Goal: Task Accomplishment & Management: Use online tool/utility

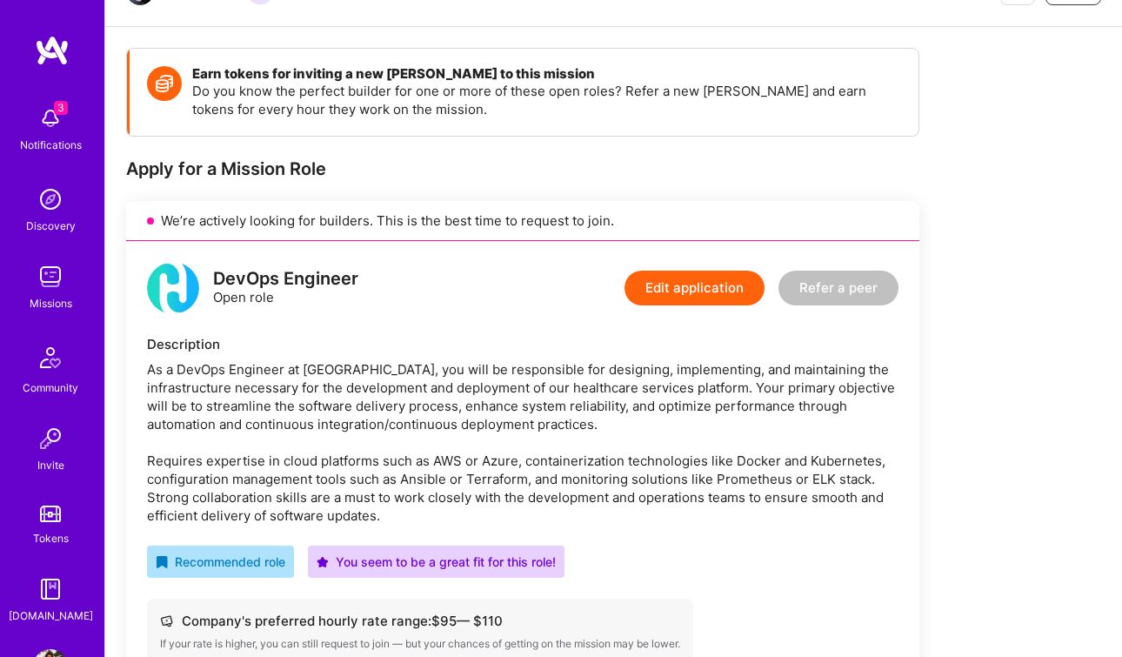
scroll to position [208, 0]
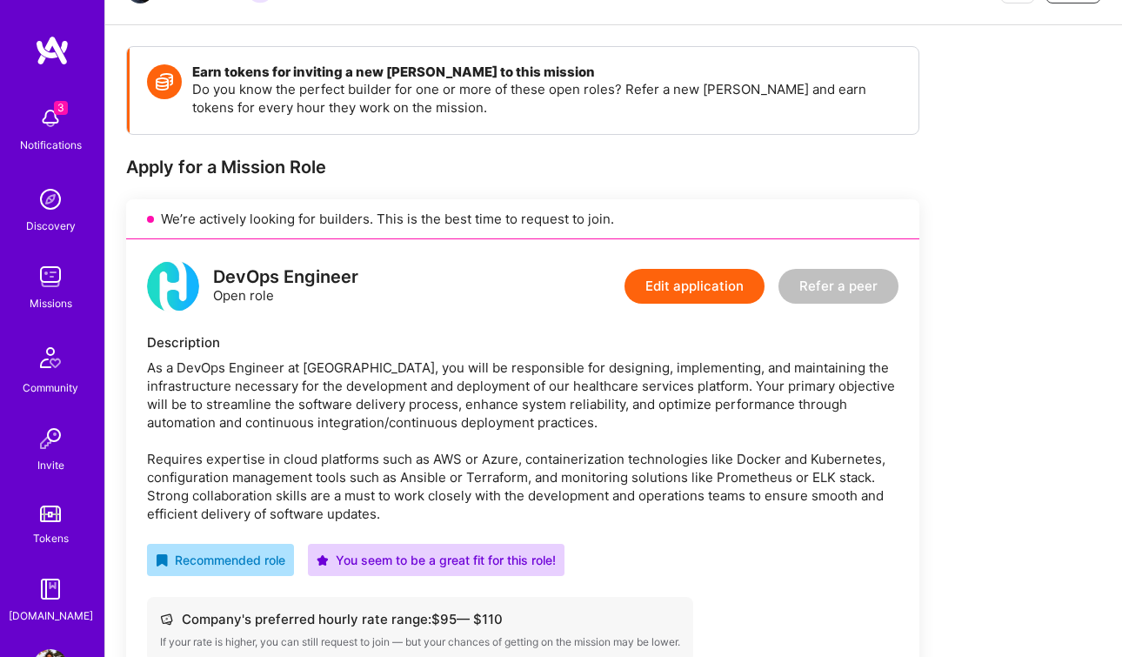
click at [66, 271] on img at bounding box center [50, 276] width 35 height 35
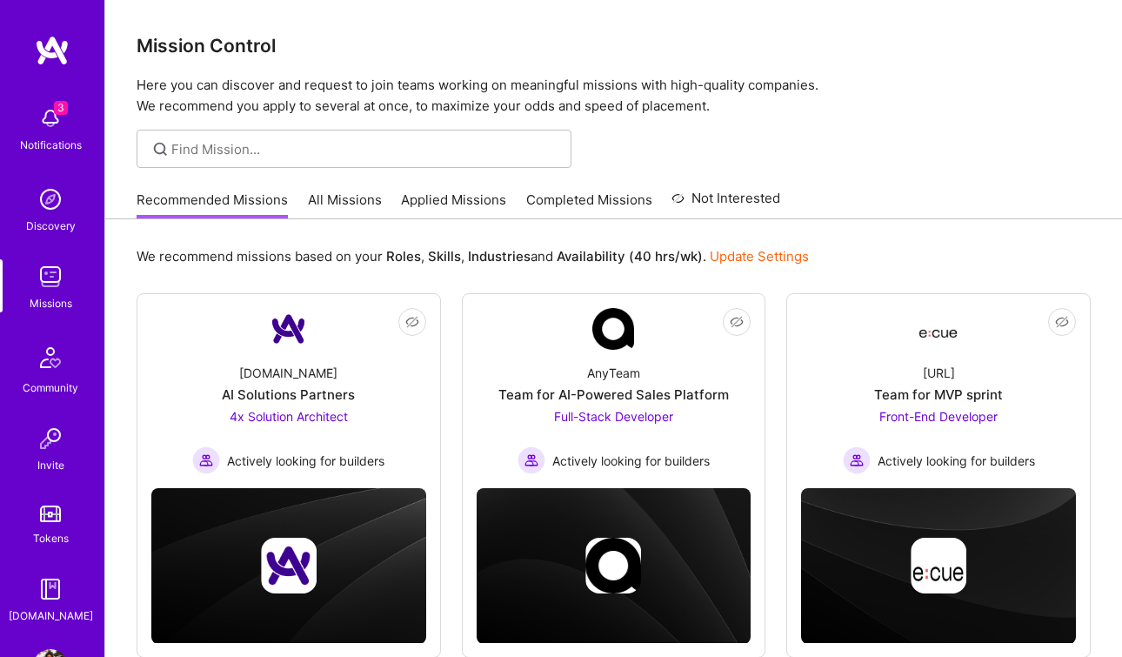
click at [457, 209] on link "Applied Missions" at bounding box center [453, 205] width 105 height 29
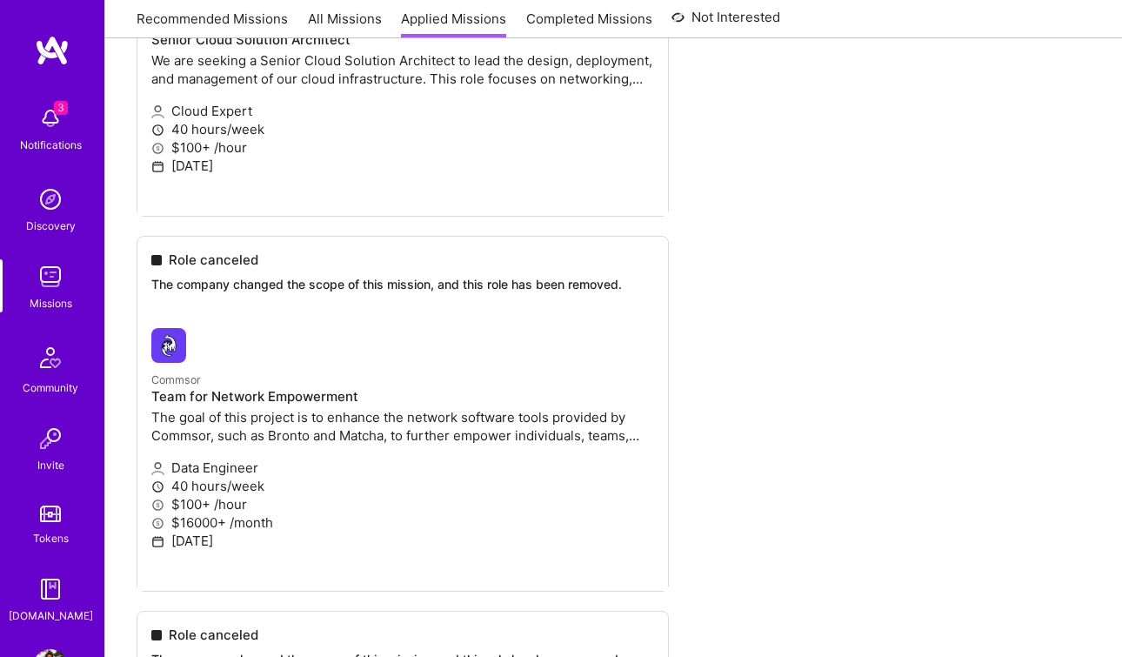
scroll to position [3918, 0]
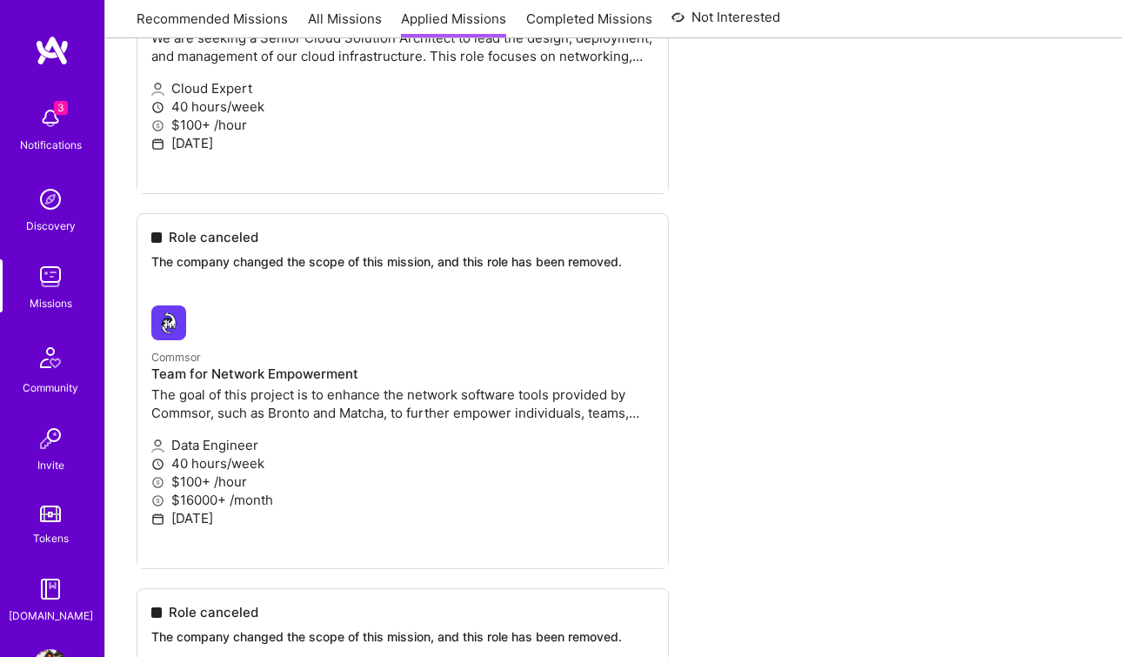
click at [52, 124] on img at bounding box center [50, 118] width 35 height 35
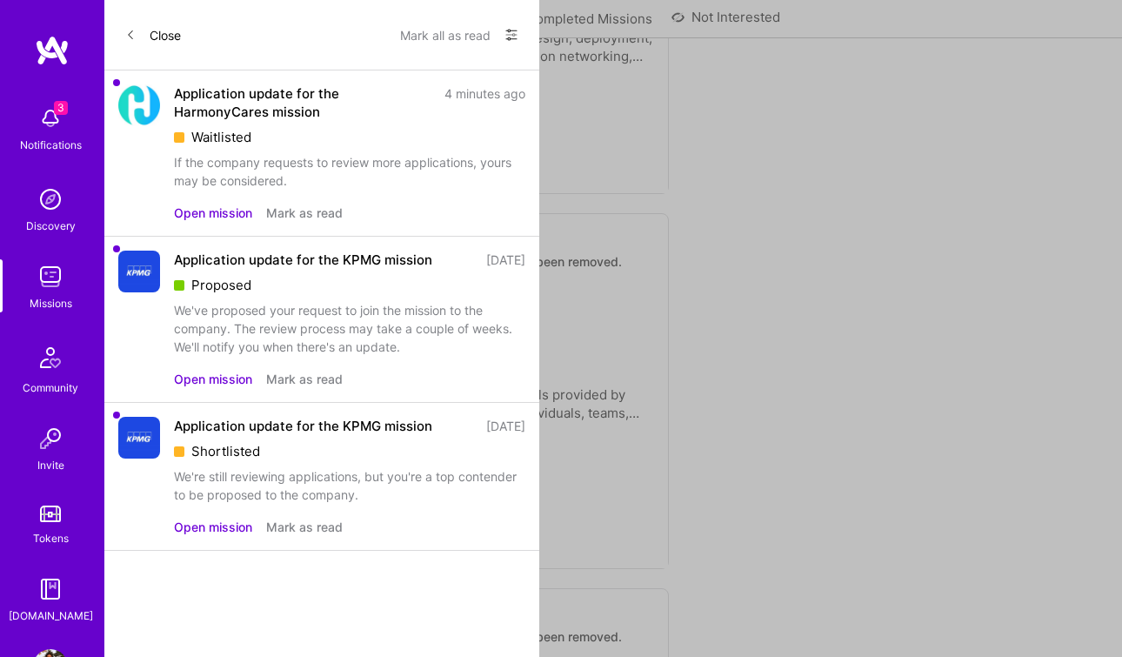
click at [441, 30] on button "Mark all as read" at bounding box center [445, 35] width 90 height 28
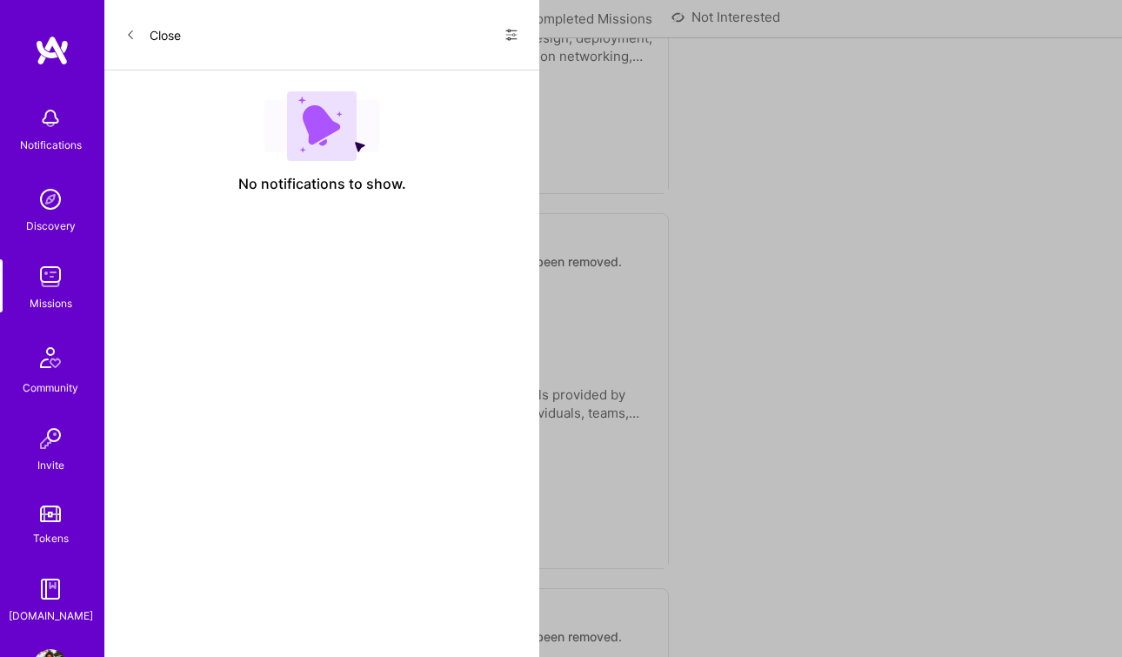
click at [130, 32] on icon at bounding box center [130, 35] width 10 height 10
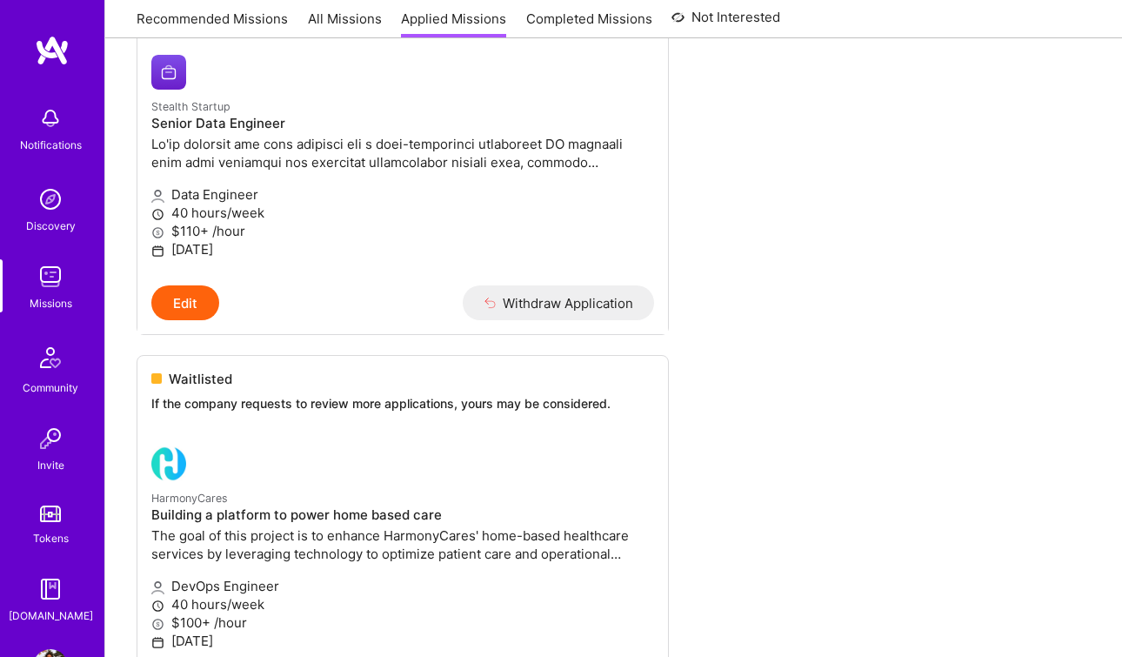
scroll to position [0, 0]
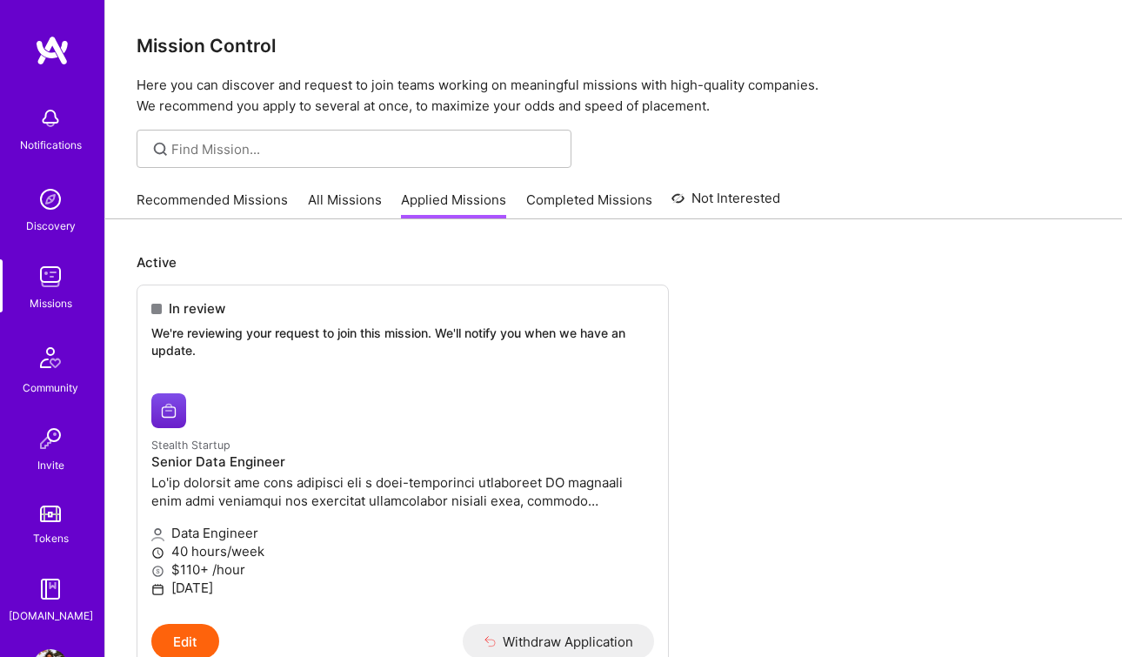
click at [575, 201] on link "Completed Missions" at bounding box center [589, 205] width 126 height 29
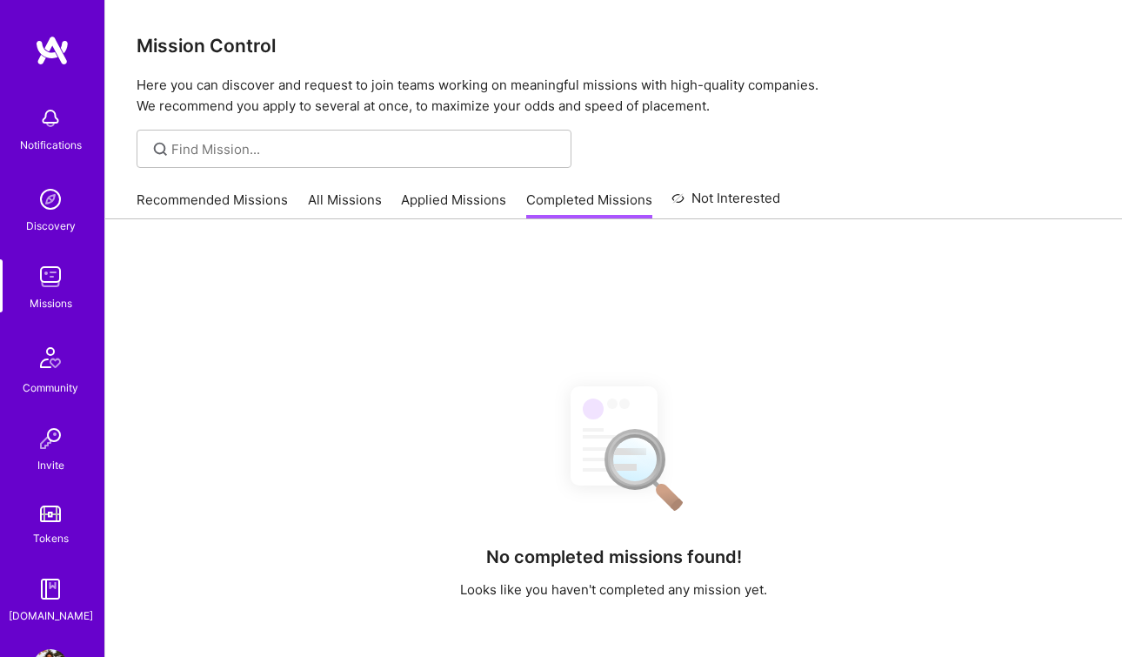
click at [496, 210] on link "Applied Missions" at bounding box center [453, 205] width 105 height 29
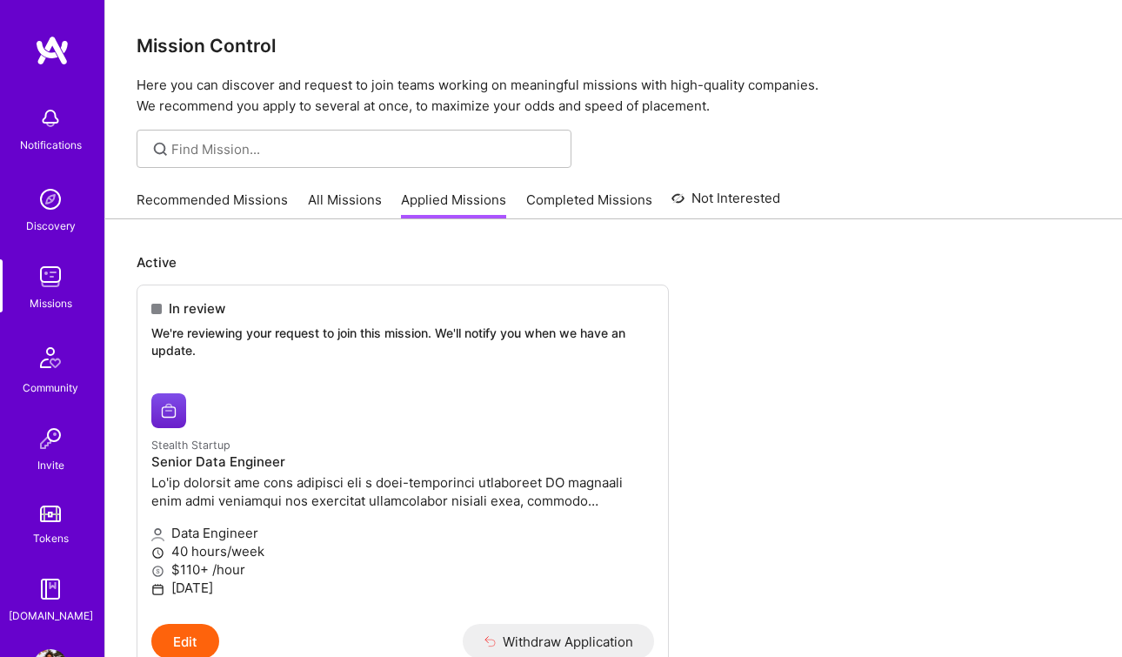
click at [348, 200] on link "All Missions" at bounding box center [345, 205] width 74 height 29
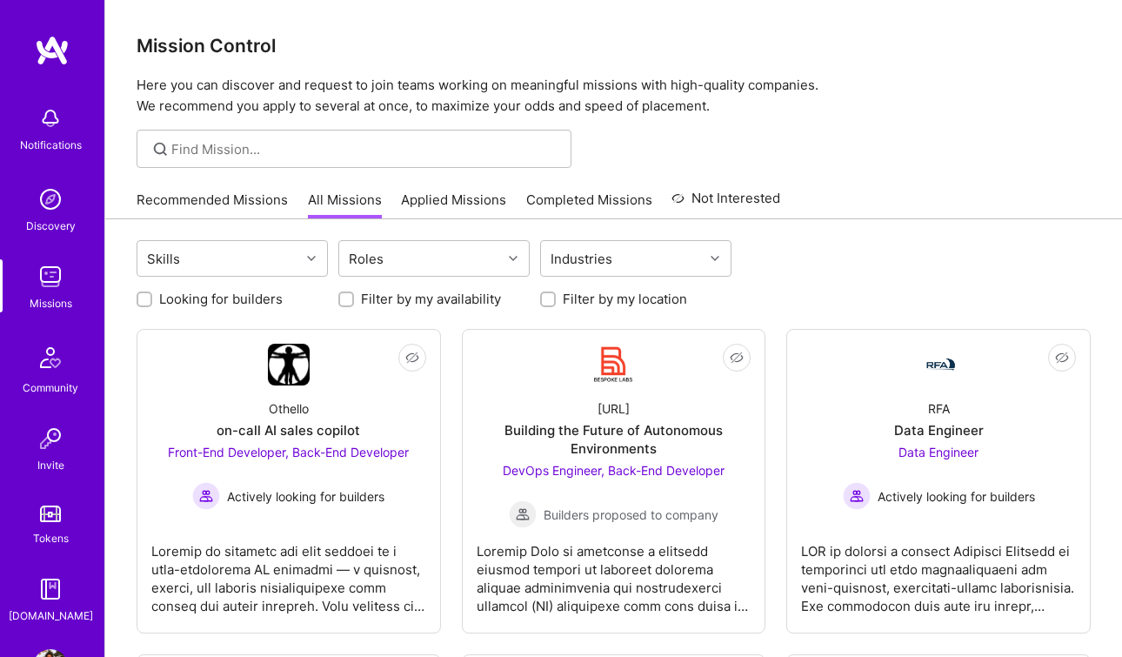
click at [551, 298] on input "Filter by my location" at bounding box center [550, 300] width 12 height 12
click at [551, 298] on input "Filter by my location" at bounding box center [550, 300] width 16 height 16
checkbox input "false"
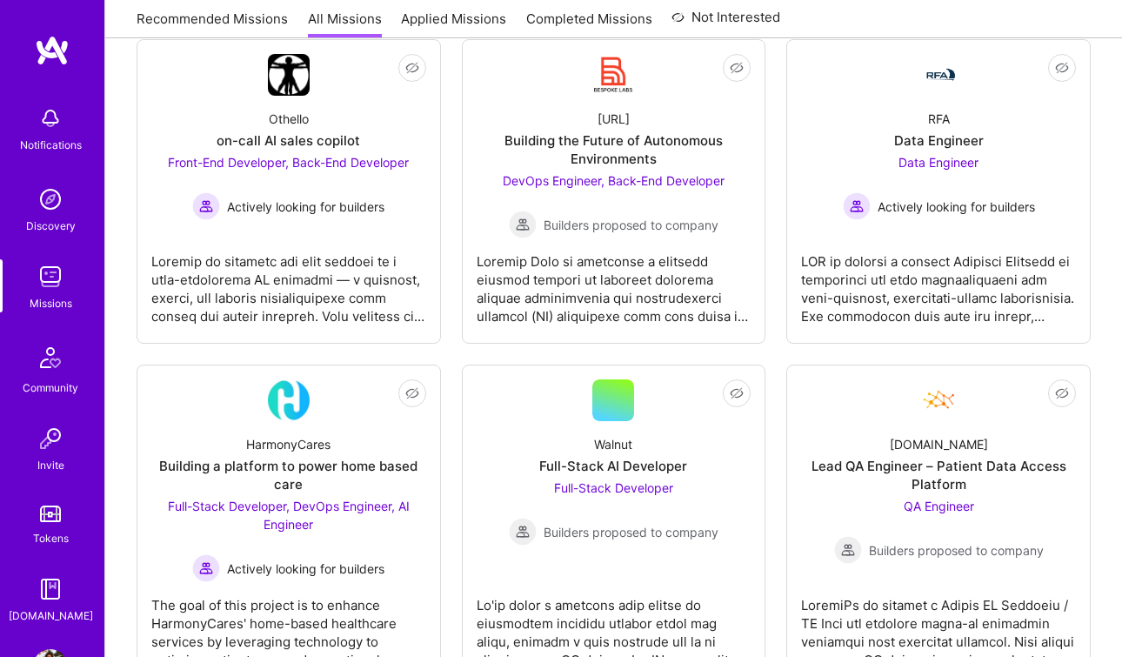
scroll to position [298, 0]
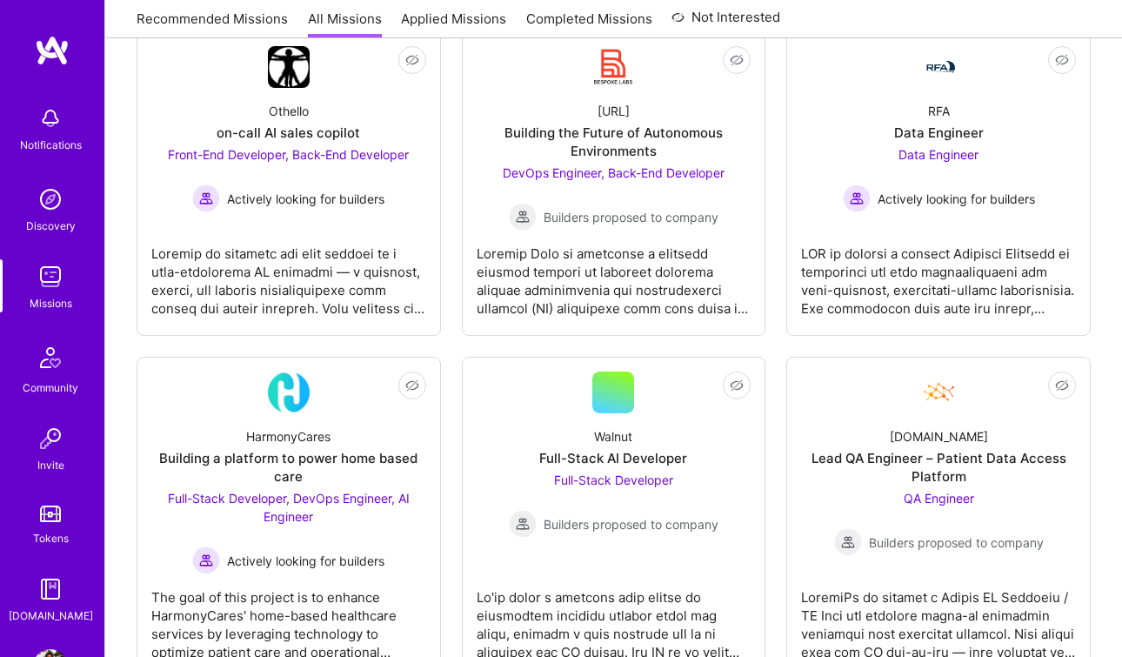
click at [64, 118] on img at bounding box center [50, 118] width 35 height 35
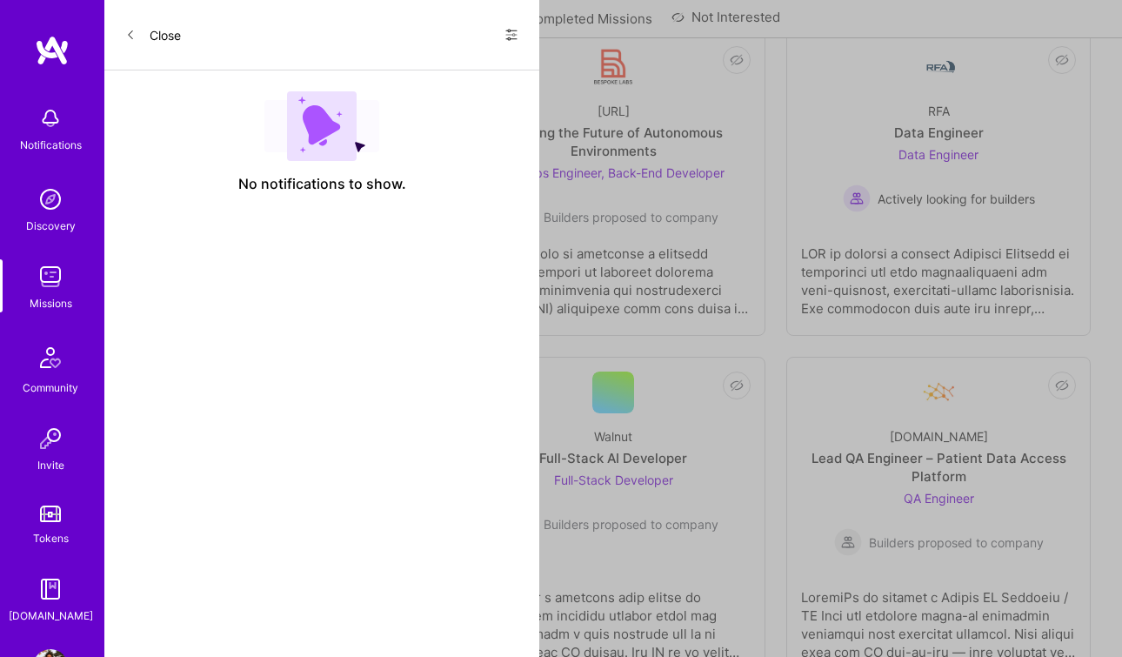
click at [55, 230] on div "Discovery" at bounding box center [51, 226] width 50 height 18
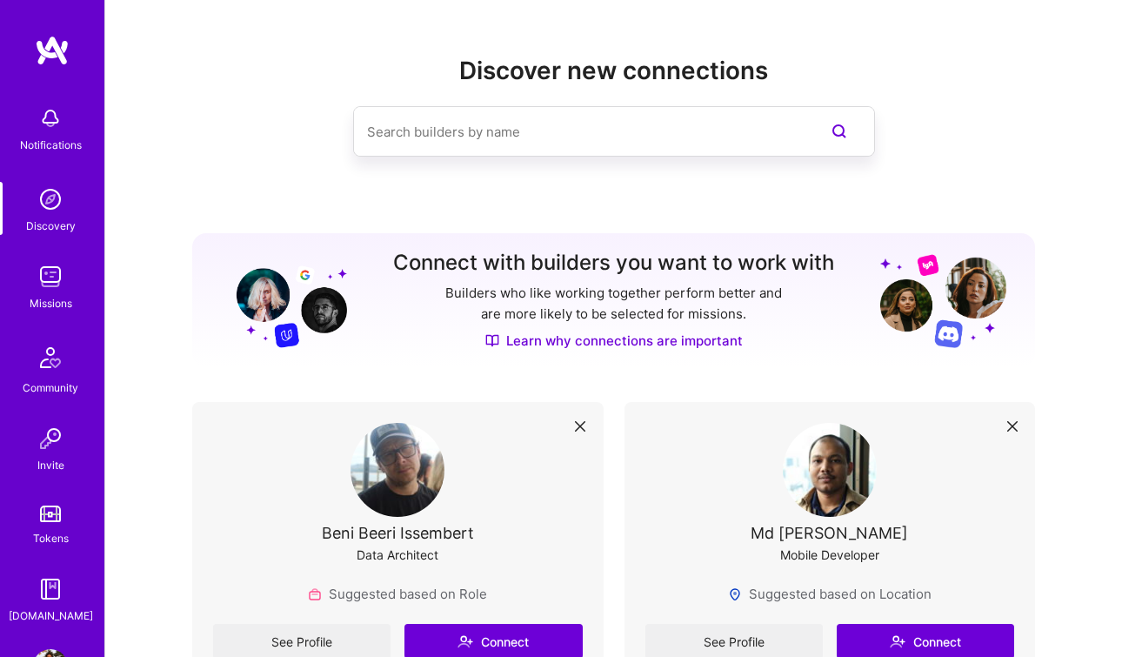
click at [58, 274] on img at bounding box center [50, 276] width 35 height 35
